Goal: Find specific page/section: Find specific page/section

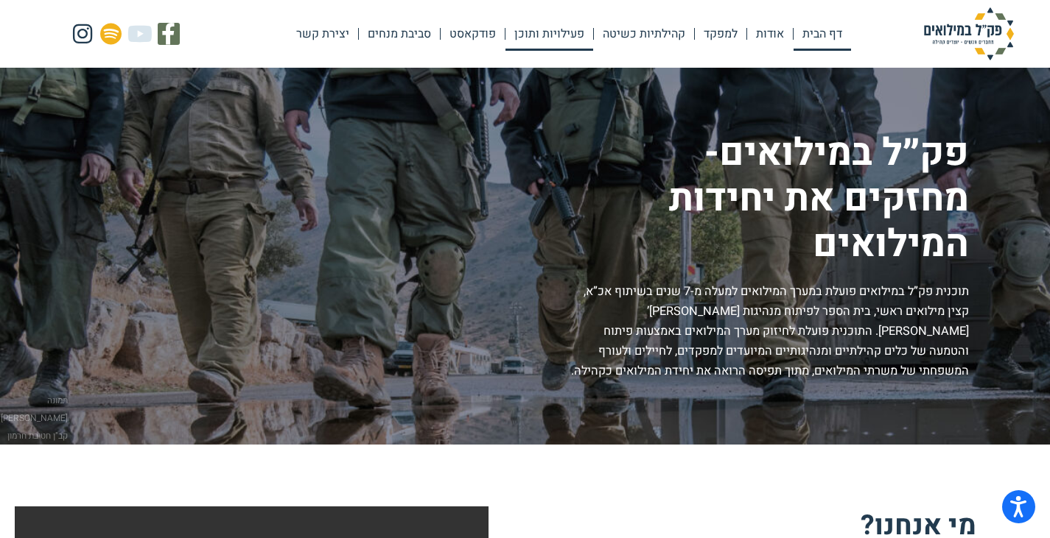
click at [565, 36] on link "פעילויות ותוכן" at bounding box center [549, 34] width 88 height 34
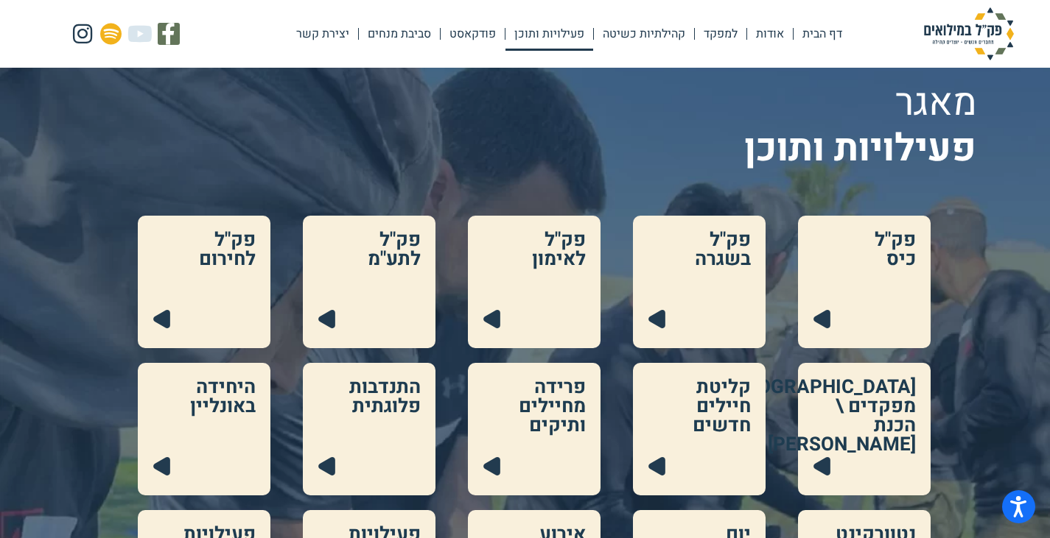
scroll to position [74, 0]
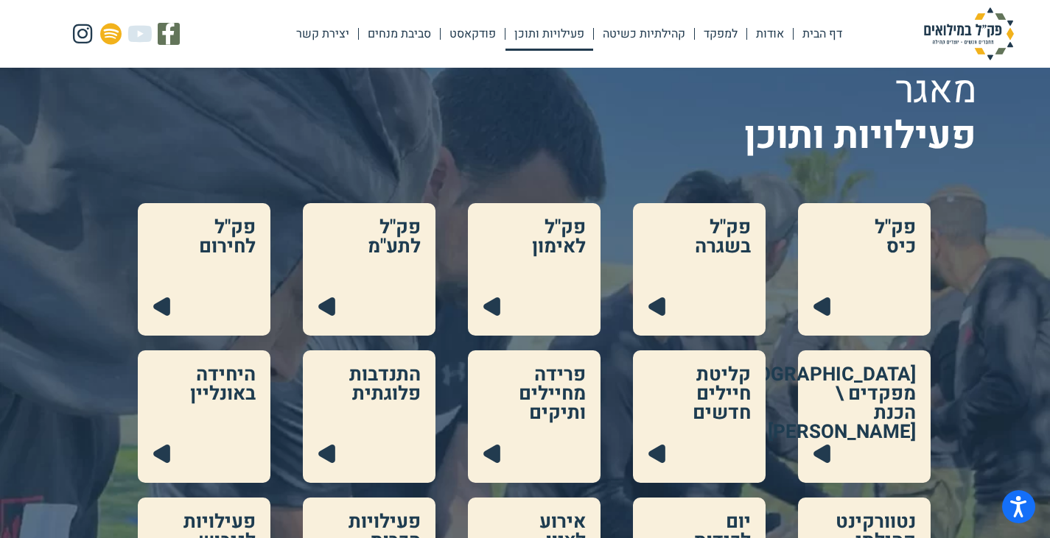
click at [870, 249] on link at bounding box center [864, 269] width 133 height 133
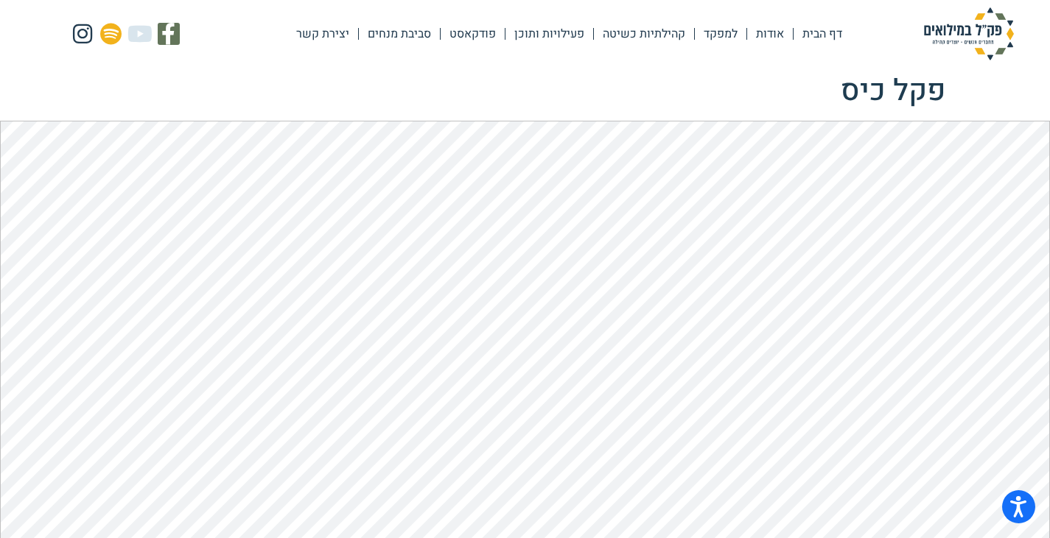
scroll to position [162, 0]
